Goal: Information Seeking & Learning: Learn about a topic

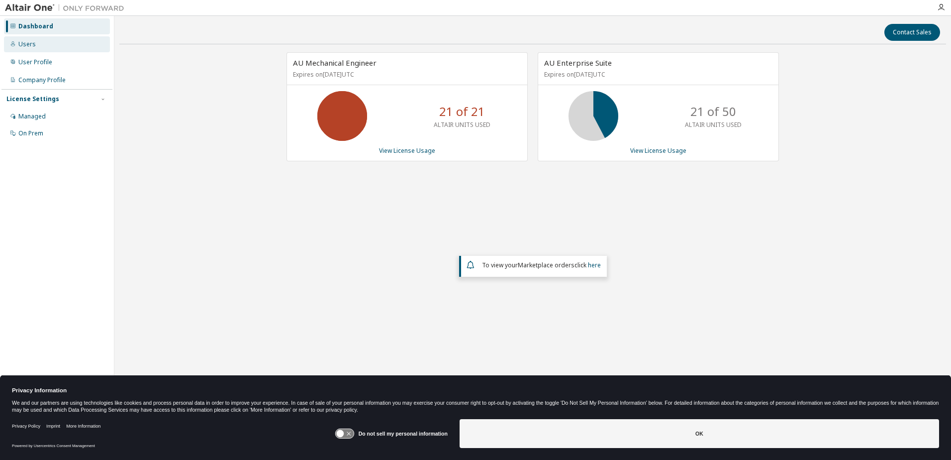
click at [34, 41] on div "Users" at bounding box center [26, 44] width 17 height 8
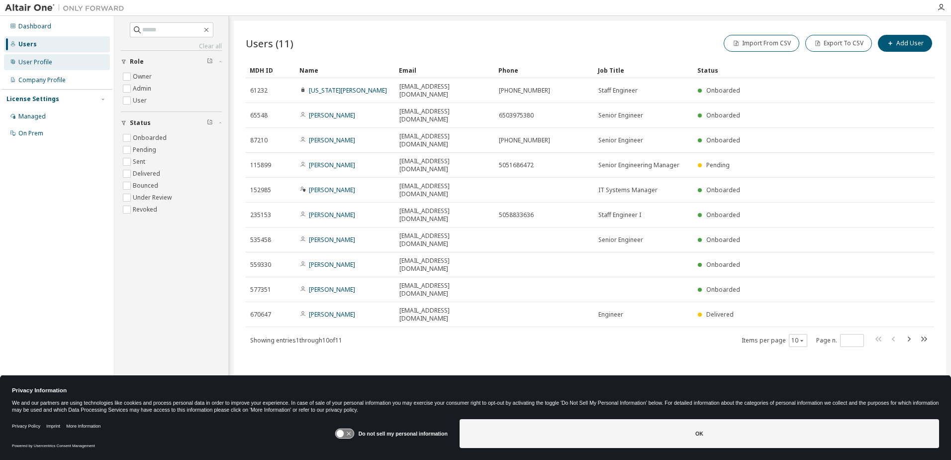
click at [62, 64] on div "User Profile" at bounding box center [57, 62] width 106 height 16
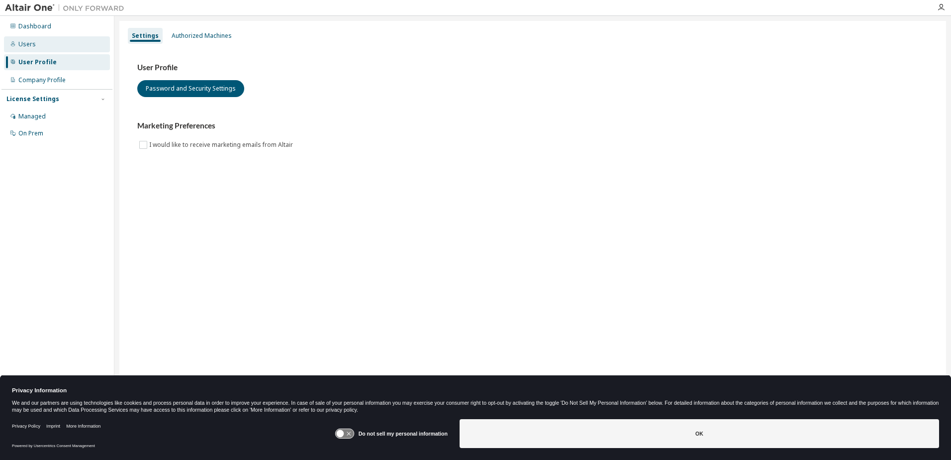
click at [60, 48] on div "Users" at bounding box center [57, 44] width 106 height 16
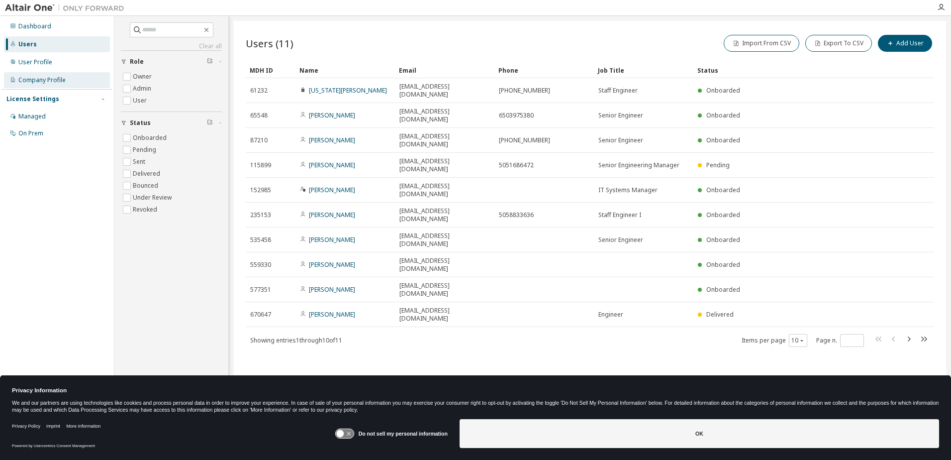
click at [68, 81] on div "Company Profile" at bounding box center [57, 80] width 106 height 16
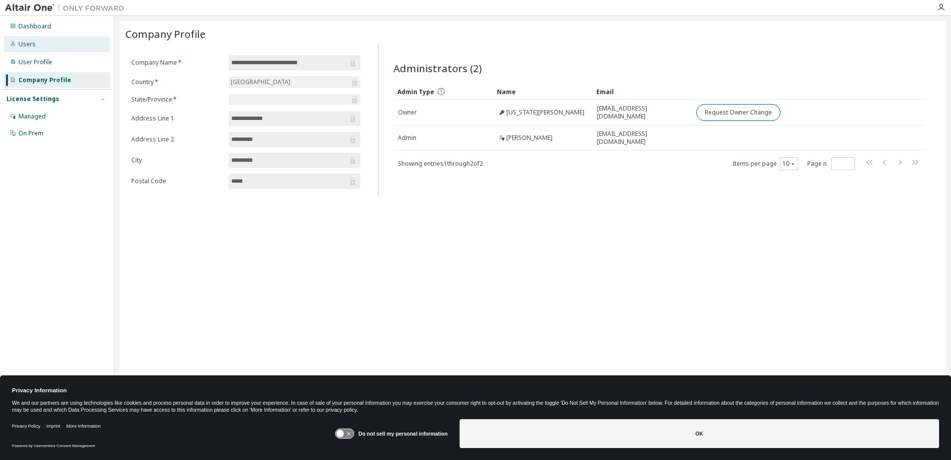
click at [55, 37] on div "Users" at bounding box center [57, 44] width 106 height 16
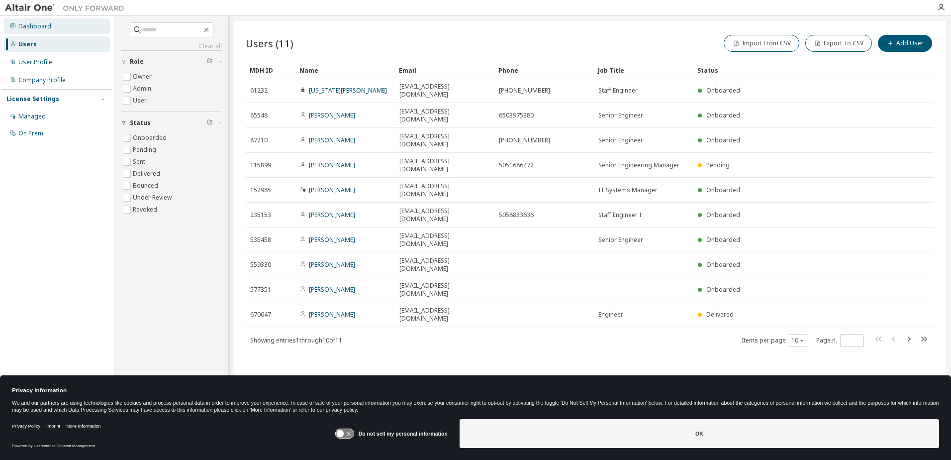
click at [52, 24] on div "Dashboard" at bounding box center [57, 26] width 106 height 16
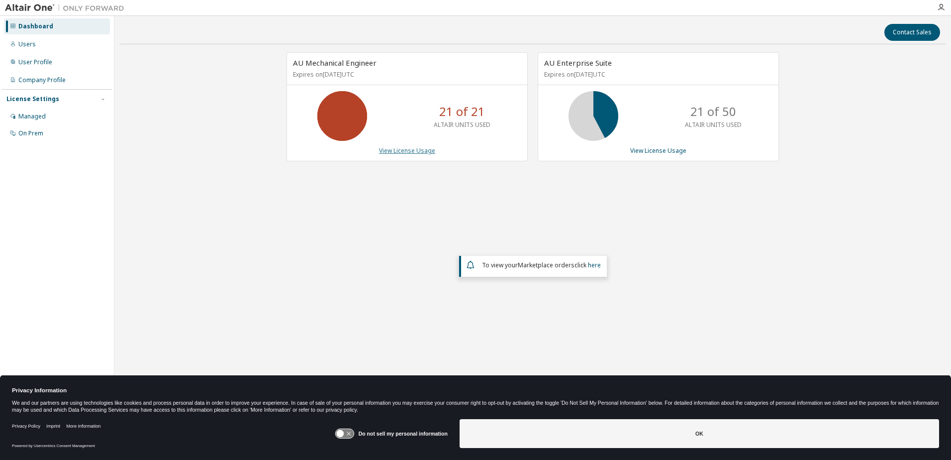
click at [411, 151] on link "View License Usage" at bounding box center [407, 150] width 56 height 8
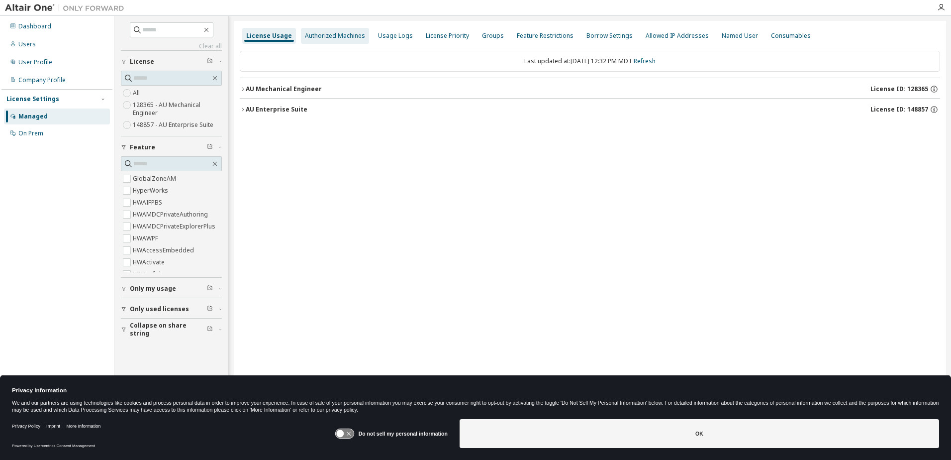
click at [333, 38] on div "Authorized Machines" at bounding box center [335, 36] width 60 height 8
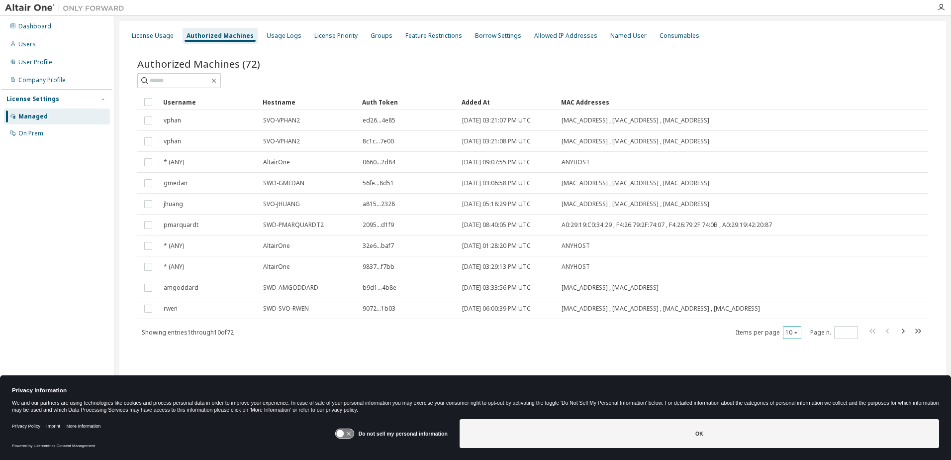
click at [798, 331] on icon "button" at bounding box center [796, 332] width 6 height 6
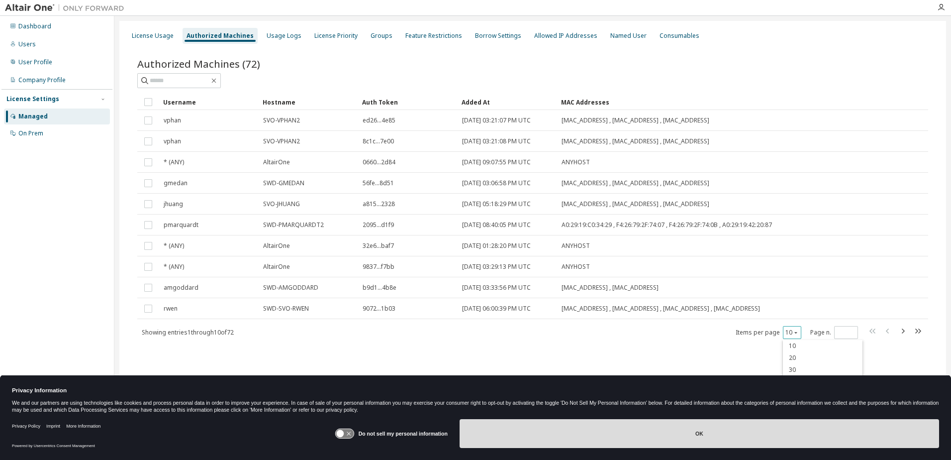
click at [575, 428] on button "OK" at bounding box center [700, 433] width 480 height 29
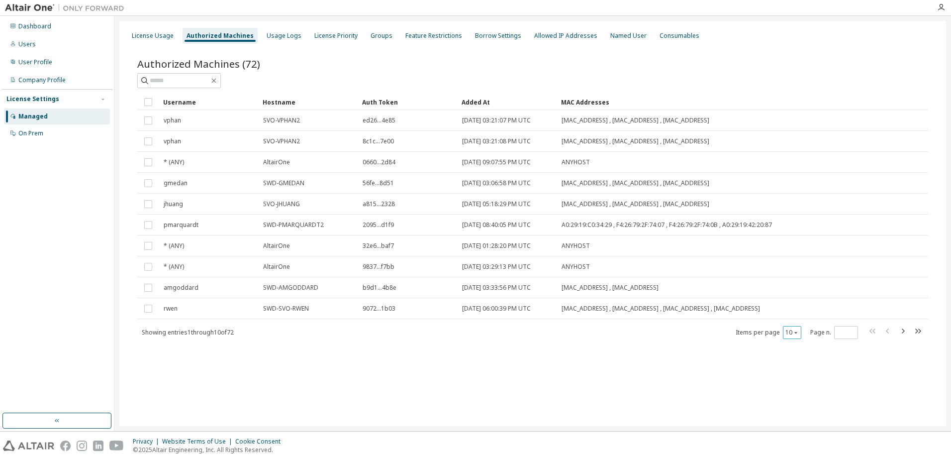
click at [794, 332] on icon "button" at bounding box center [796, 332] width 6 height 6
click at [789, 391] on div "100" at bounding box center [823, 394] width 80 height 12
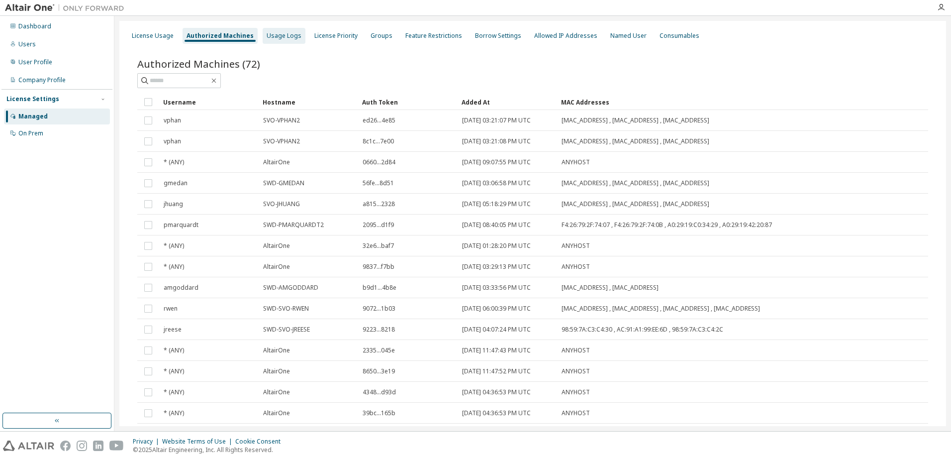
click at [276, 36] on div "Usage Logs" at bounding box center [284, 36] width 35 height 8
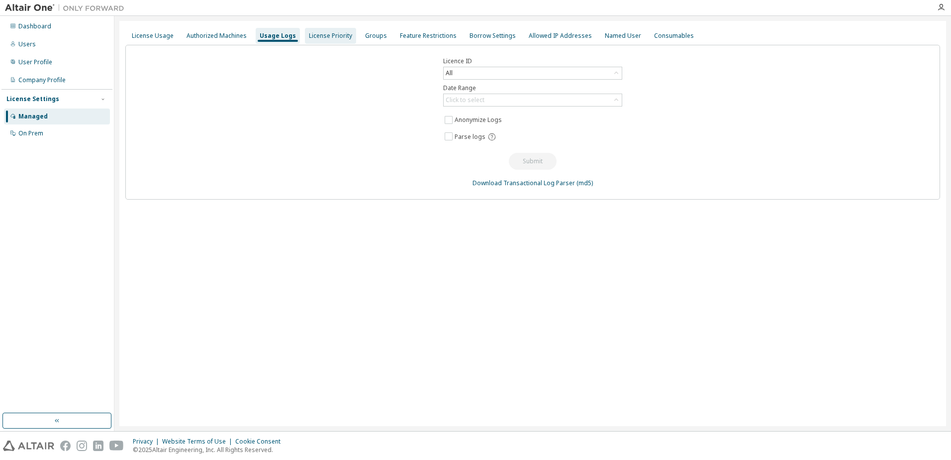
click at [338, 36] on div "License Priority" at bounding box center [330, 36] width 43 height 8
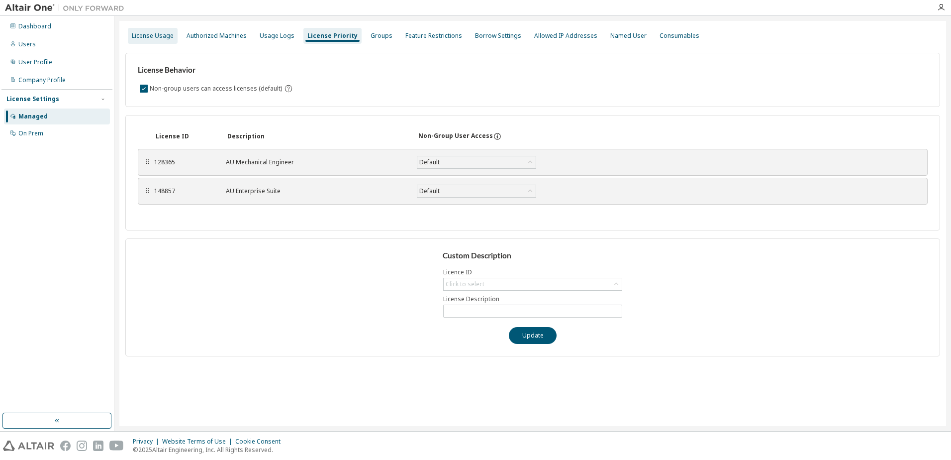
click at [164, 33] on div "License Usage" at bounding box center [153, 36] width 42 height 8
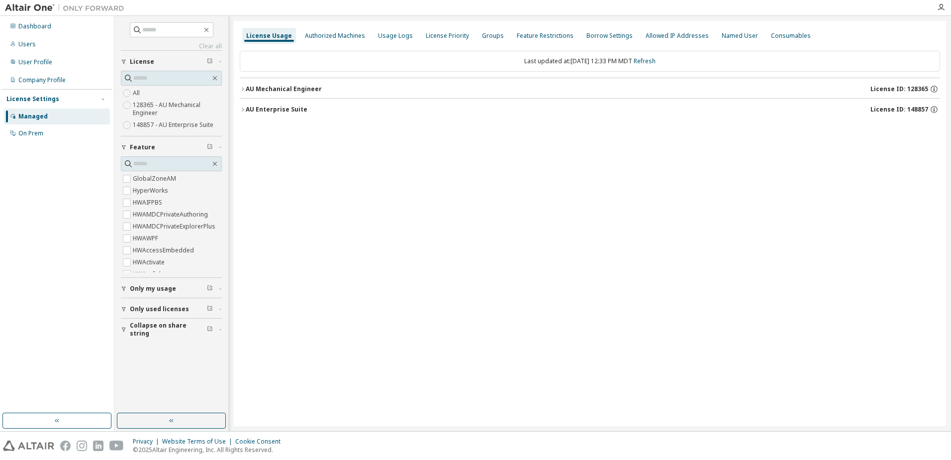
click at [242, 91] on icon "button" at bounding box center [243, 89] width 6 height 6
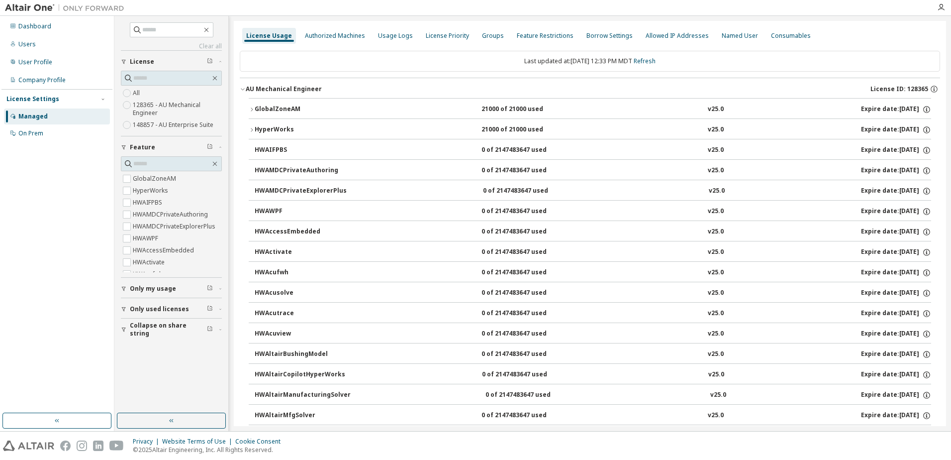
click at [253, 127] on icon "button" at bounding box center [252, 130] width 6 height 6
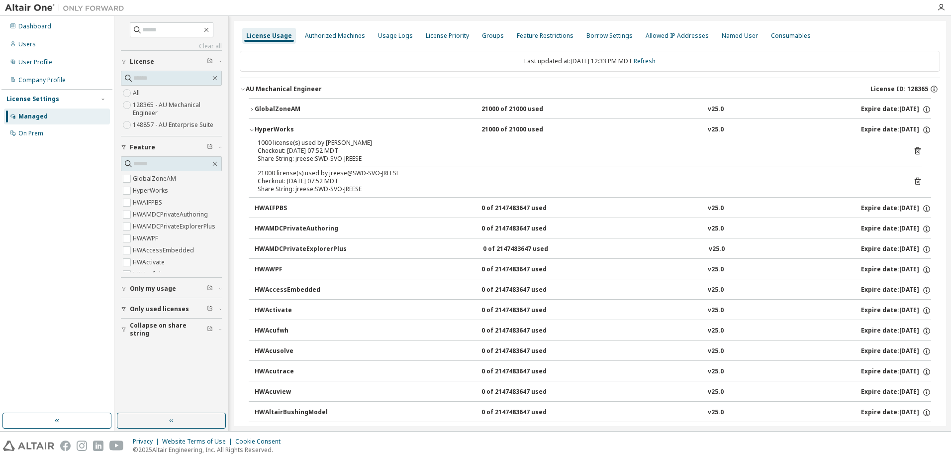
click at [253, 128] on icon "button" at bounding box center [252, 130] width 6 height 6
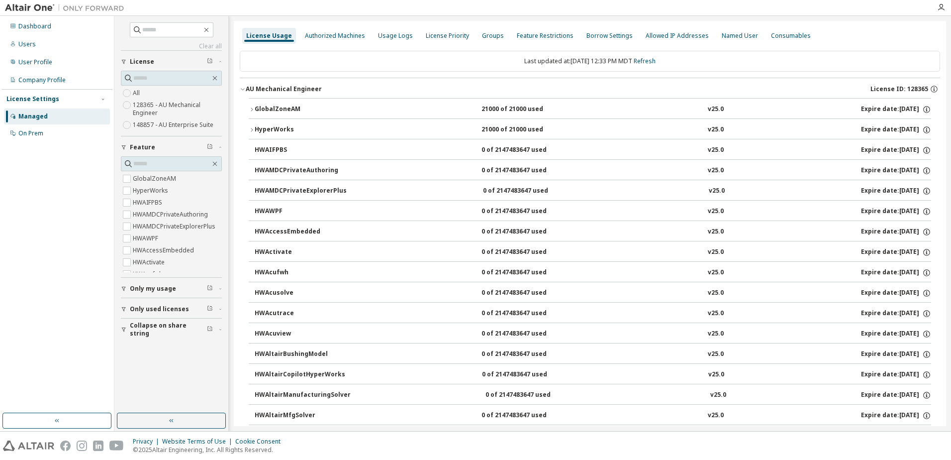
click at [242, 91] on icon "button" at bounding box center [243, 89] width 6 height 6
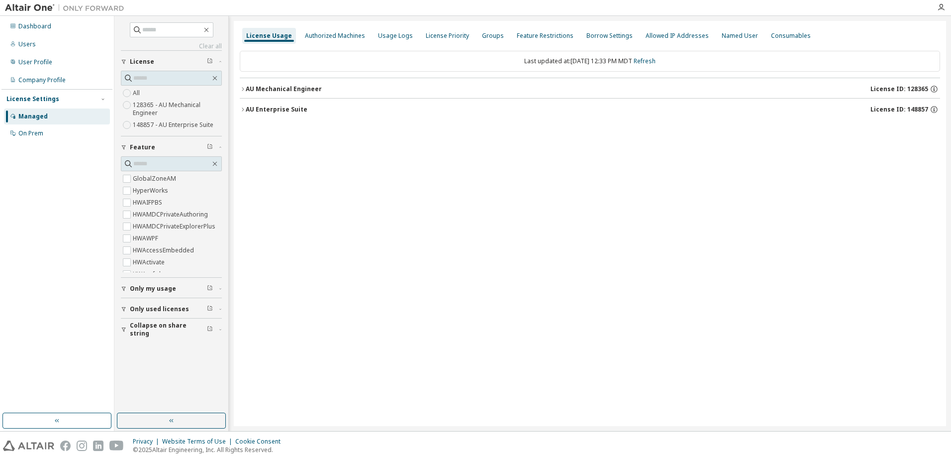
click at [242, 109] on icon "button" at bounding box center [243, 109] width 6 height 6
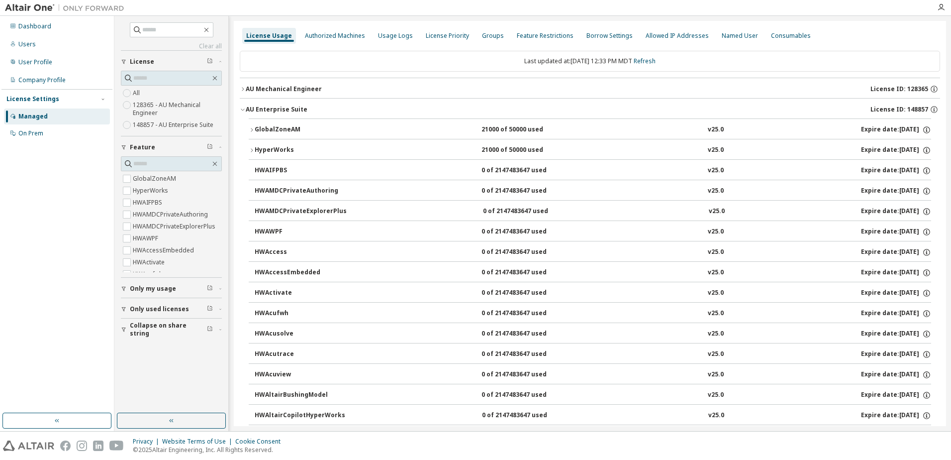
click at [251, 147] on icon "button" at bounding box center [252, 150] width 6 height 6
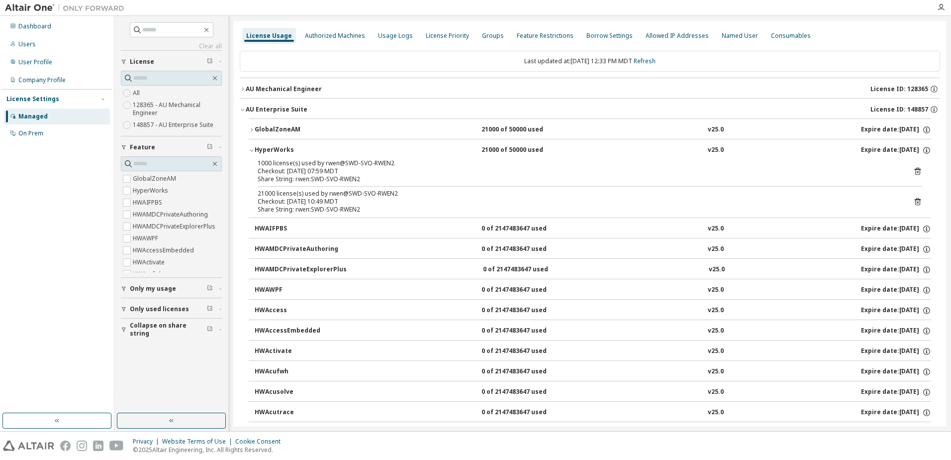
click at [251, 149] on icon "button" at bounding box center [252, 150] width 6 height 6
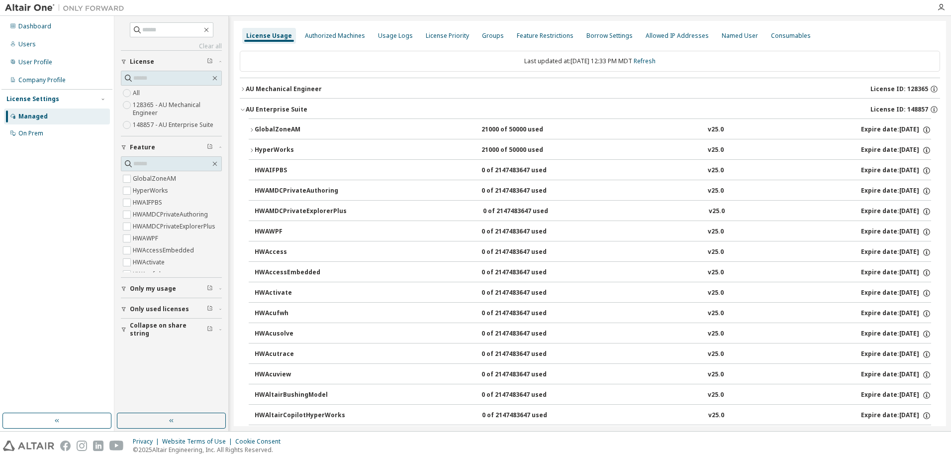
click at [246, 91] on div "AU Mechanical Engineer" at bounding box center [284, 89] width 76 height 8
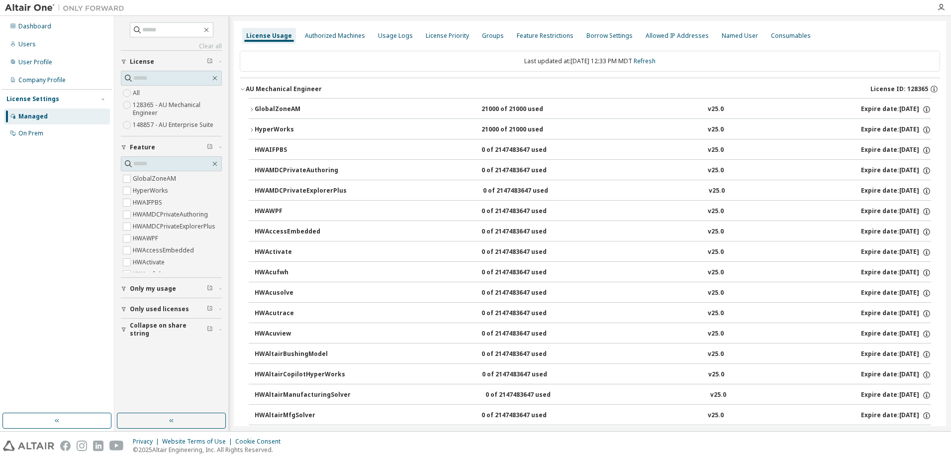
click at [246, 91] on div "AU Mechanical Engineer" at bounding box center [284, 89] width 76 height 8
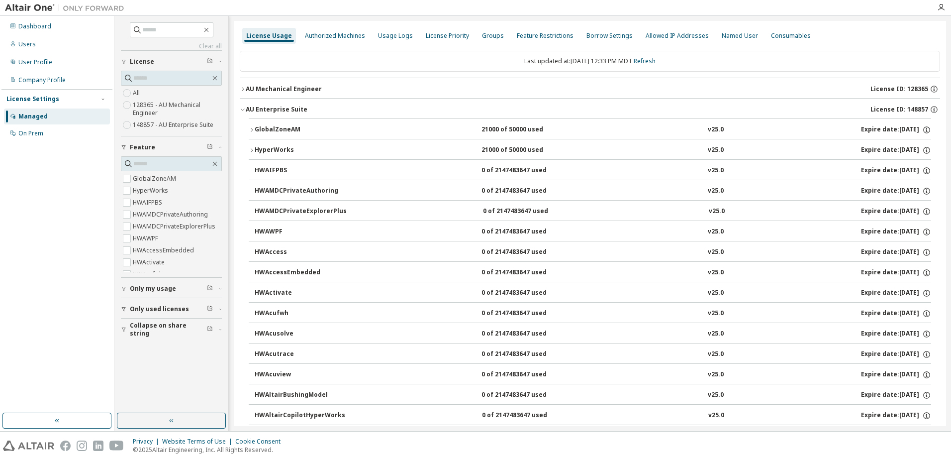
click at [241, 88] on icon "button" at bounding box center [243, 89] width 6 height 6
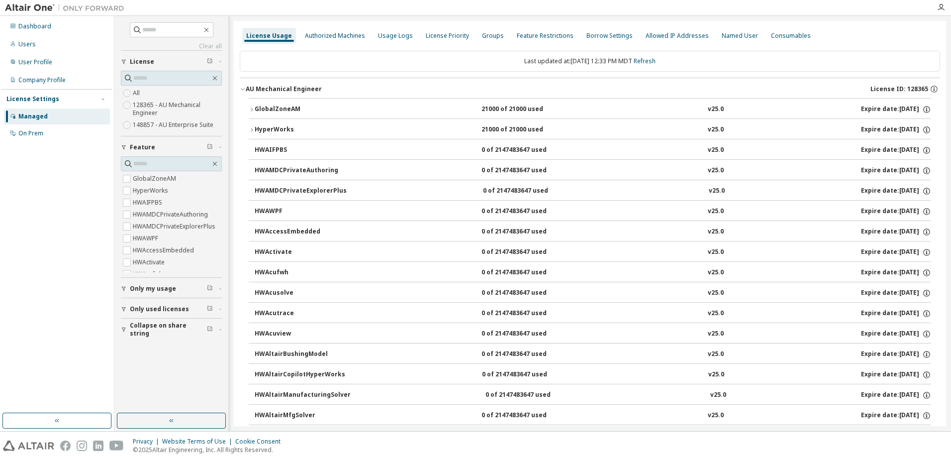
click at [241, 88] on icon "button" at bounding box center [243, 89] width 6 height 6
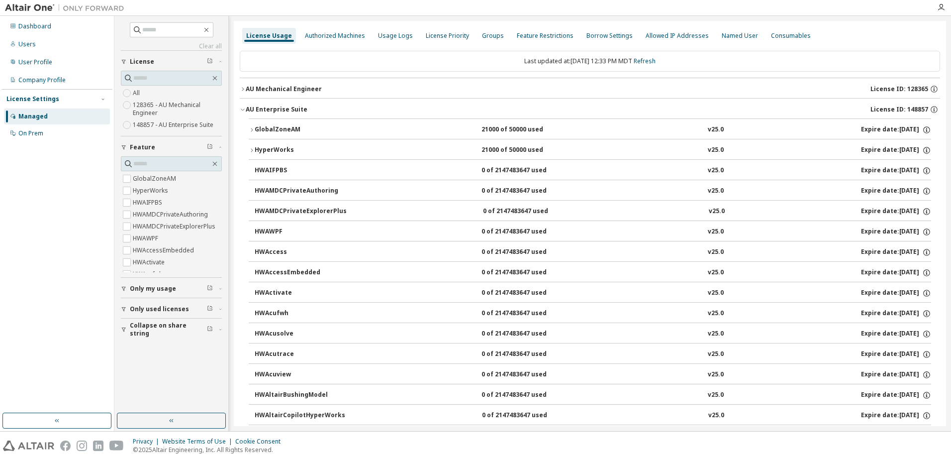
click at [243, 110] on icon "button" at bounding box center [242, 110] width 3 height 2
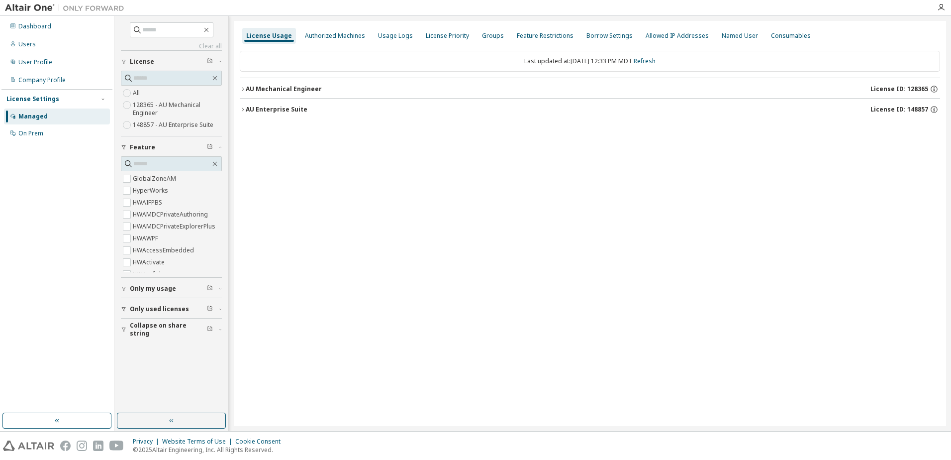
click at [243, 108] on icon "button" at bounding box center [243, 109] width 6 height 6
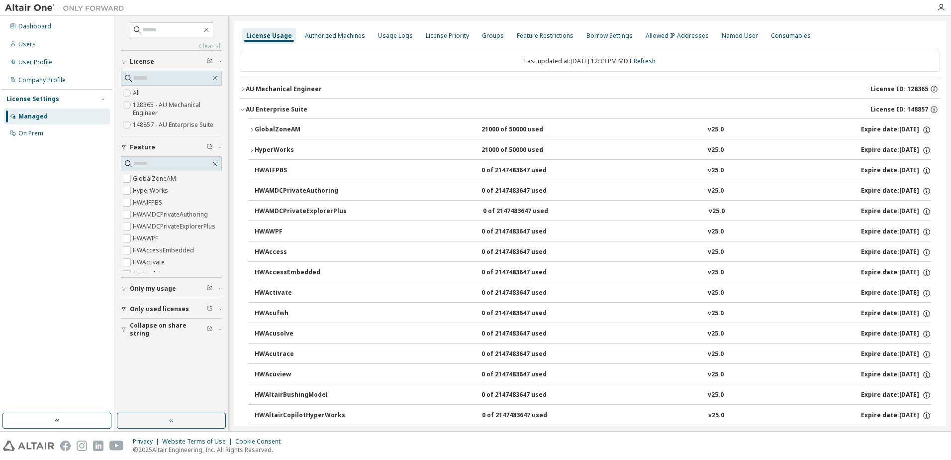
click at [252, 150] on icon "button" at bounding box center [252, 149] width 2 height 3
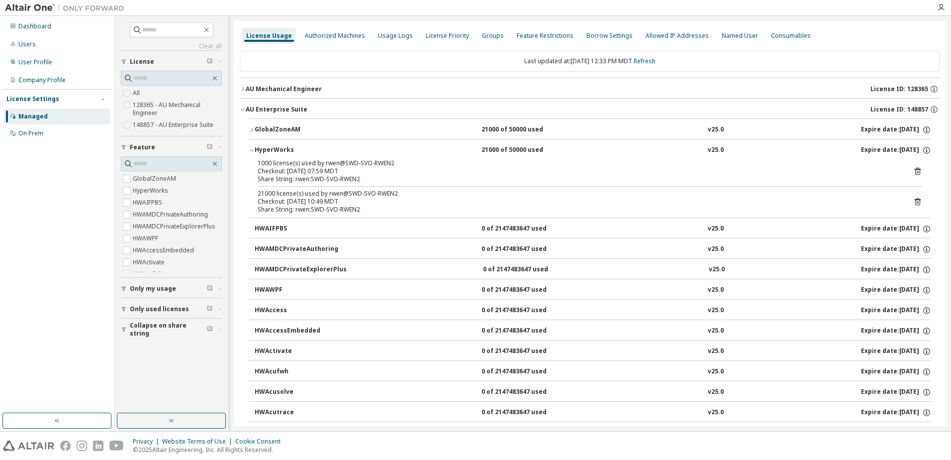
click at [245, 89] on icon "button" at bounding box center [243, 89] width 6 height 6
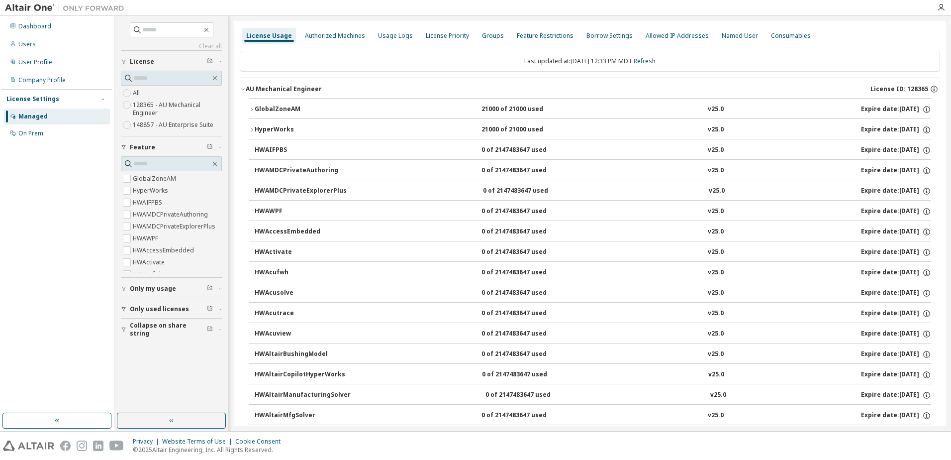
click at [241, 88] on icon "button" at bounding box center [243, 89] width 6 height 6
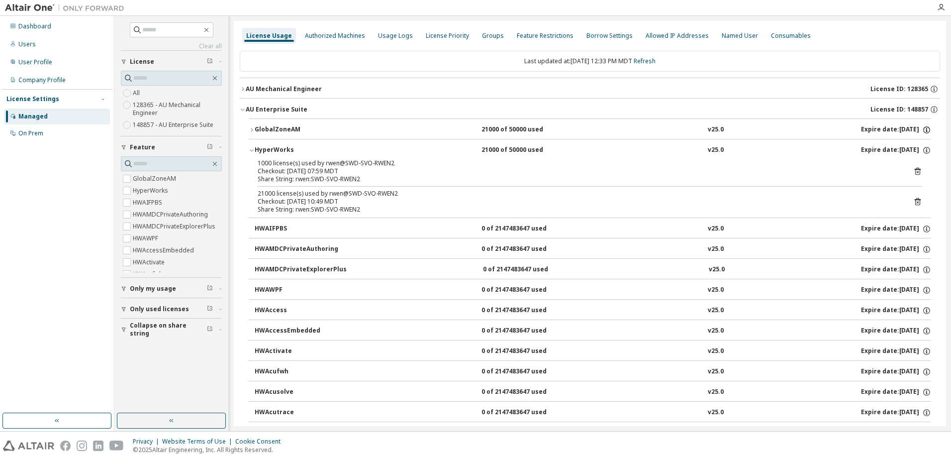
click at [924, 128] on icon "button" at bounding box center [927, 129] width 7 height 7
click at [923, 127] on icon "button" at bounding box center [927, 129] width 9 height 9
click at [56, 48] on div "Users" at bounding box center [57, 44] width 106 height 16
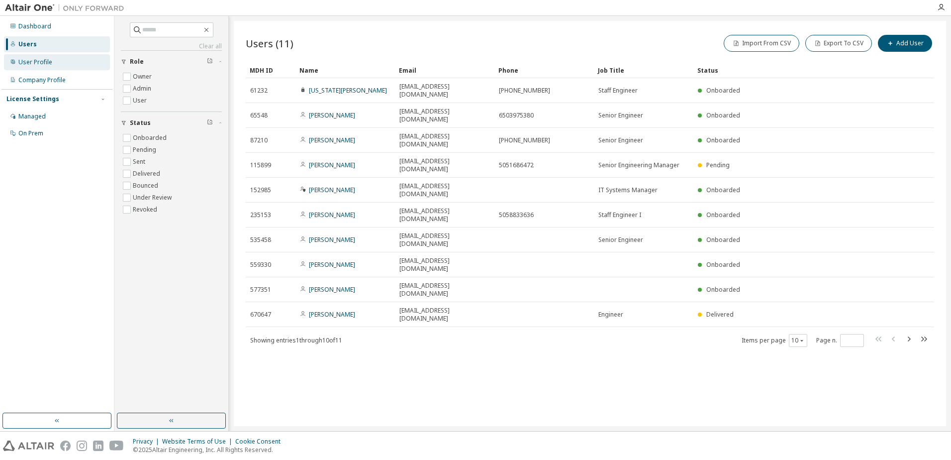
click at [63, 63] on div "User Profile" at bounding box center [57, 62] width 106 height 16
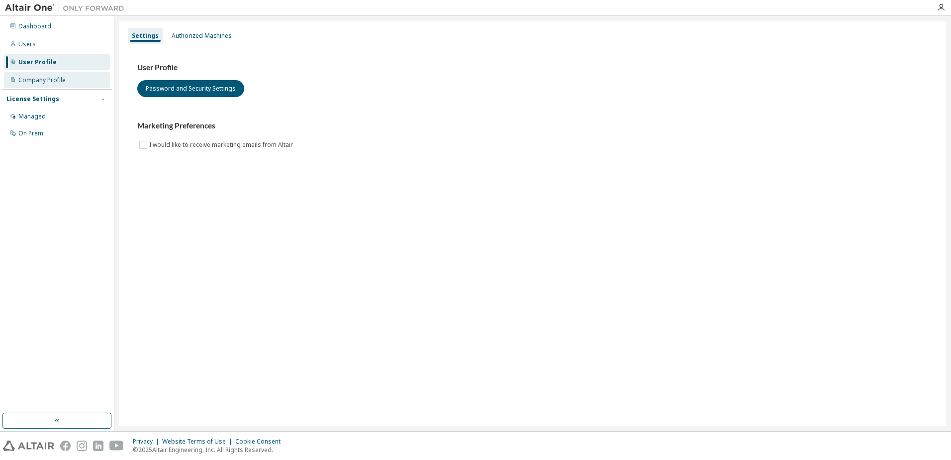
click at [65, 78] on div "Company Profile" at bounding box center [57, 80] width 106 height 16
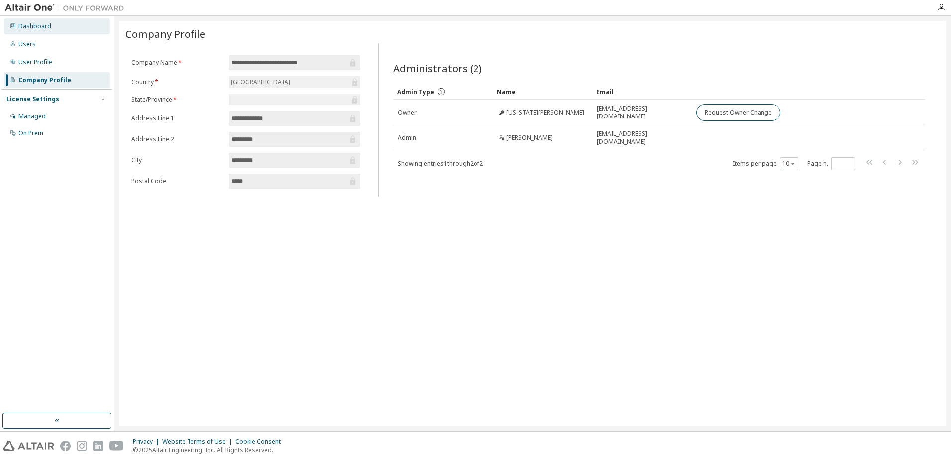
click at [54, 27] on div "Dashboard" at bounding box center [57, 26] width 106 height 16
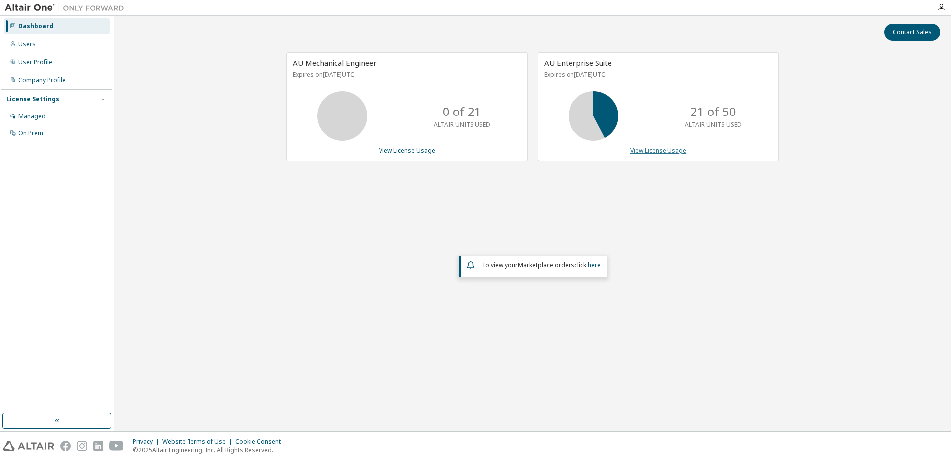
click at [648, 148] on link "View License Usage" at bounding box center [658, 150] width 56 height 8
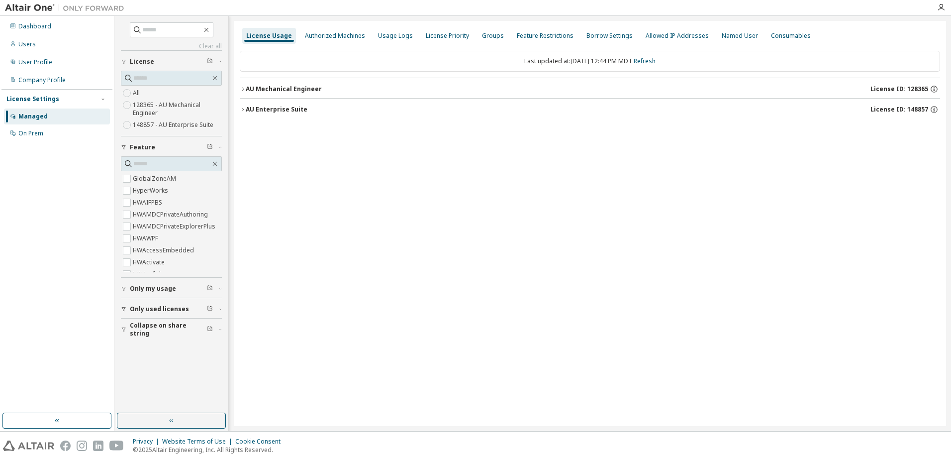
click at [242, 107] on icon "button" at bounding box center [243, 109] width 6 height 6
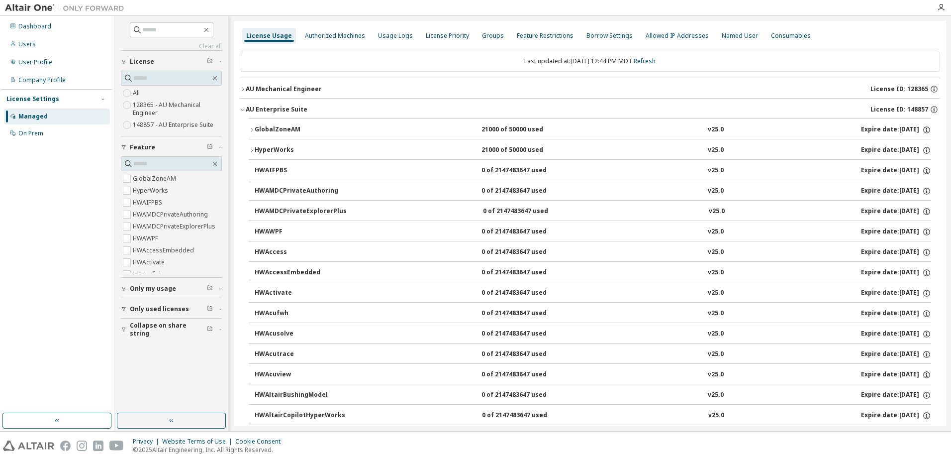
click at [167, 419] on button "button" at bounding box center [171, 421] width 109 height 16
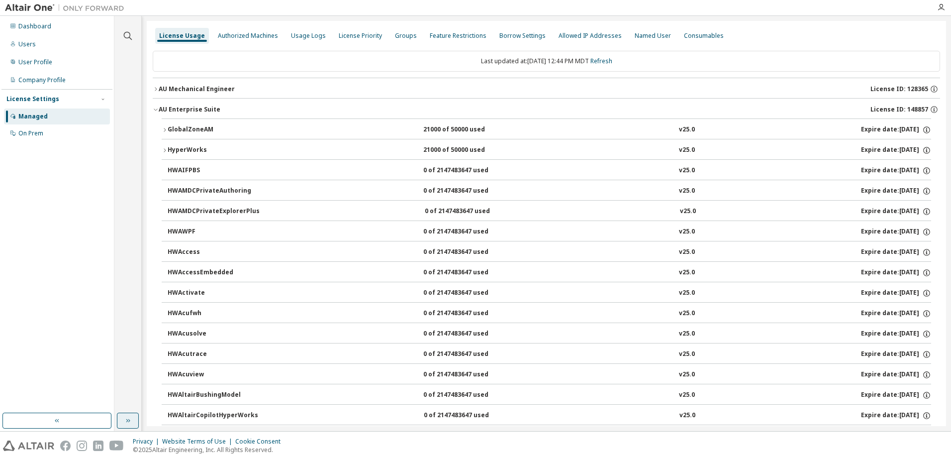
click at [126, 423] on icon "button" at bounding box center [128, 420] width 8 height 8
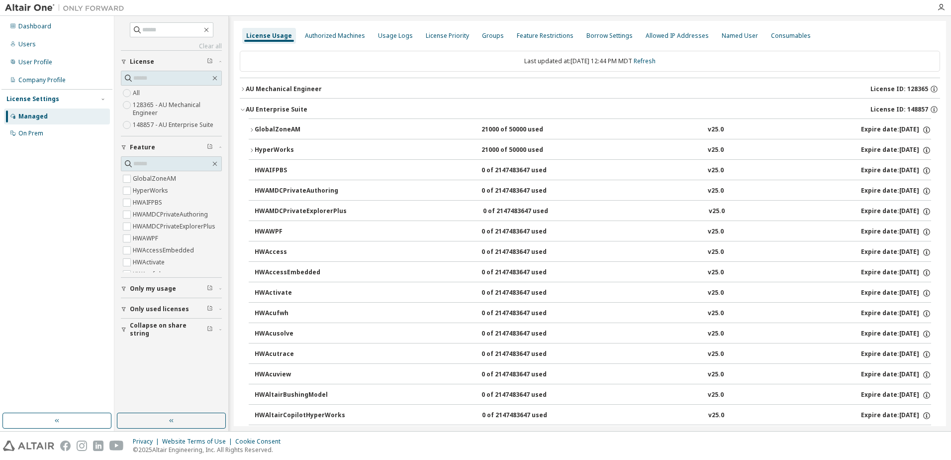
click at [220, 329] on icon "button" at bounding box center [220, 329] width 6 height 3
click at [219, 328] on icon "button" at bounding box center [220, 329] width 6 height 3
